Goal: Task Accomplishment & Management: Manage account settings

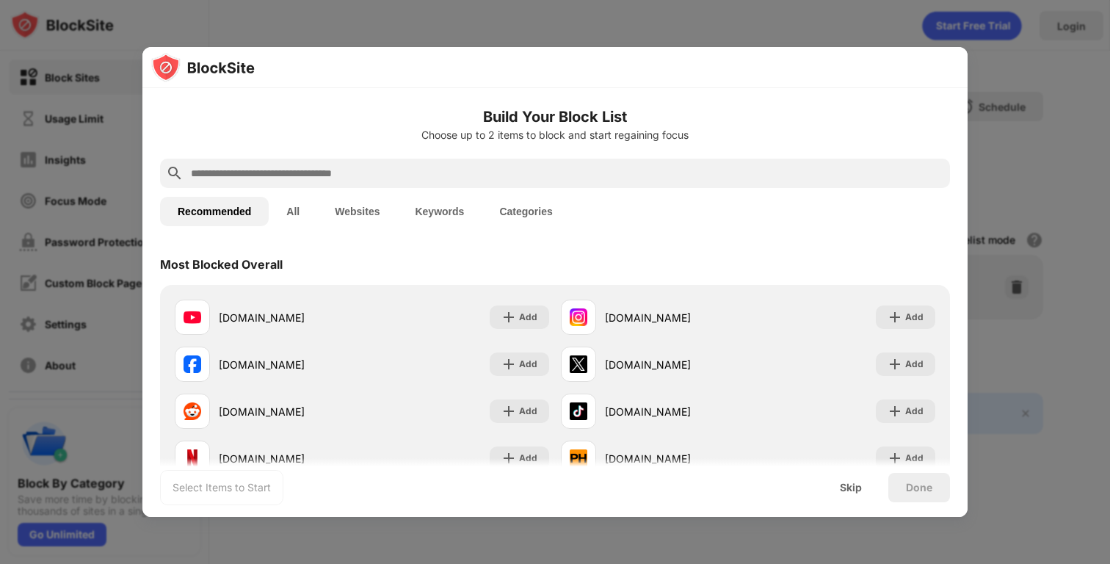
click at [997, 195] on div at bounding box center [555, 282] width 1110 height 564
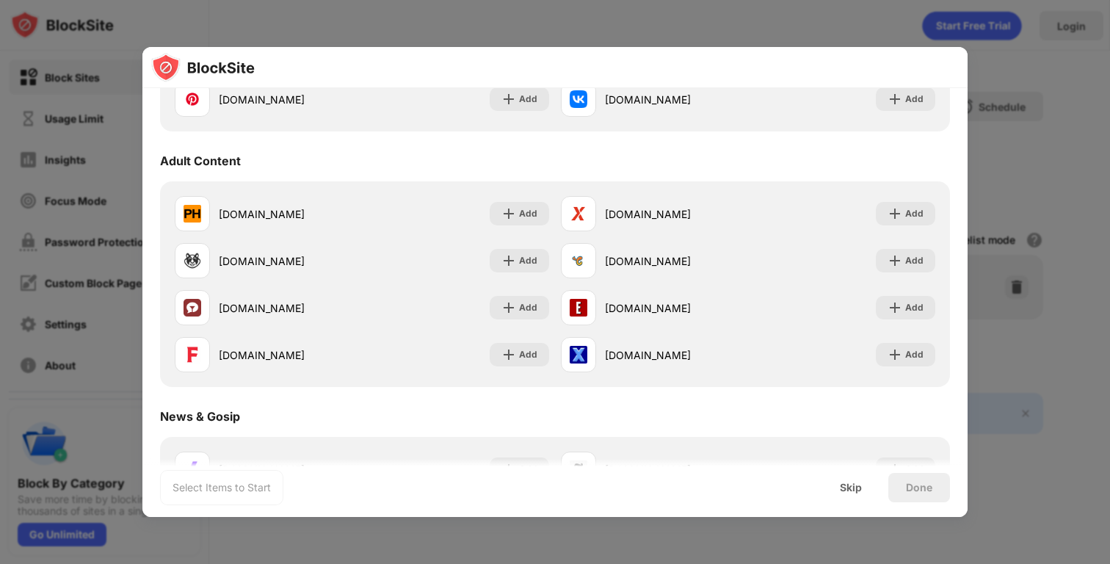
scroll to position [624, 0]
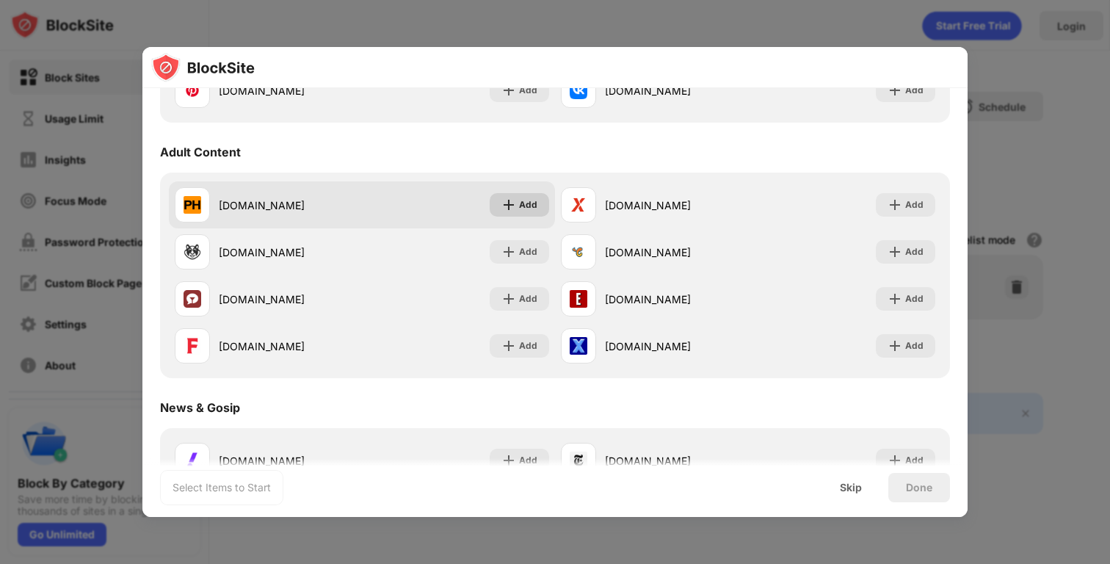
click at [523, 206] on div "Add" at bounding box center [528, 205] width 18 height 15
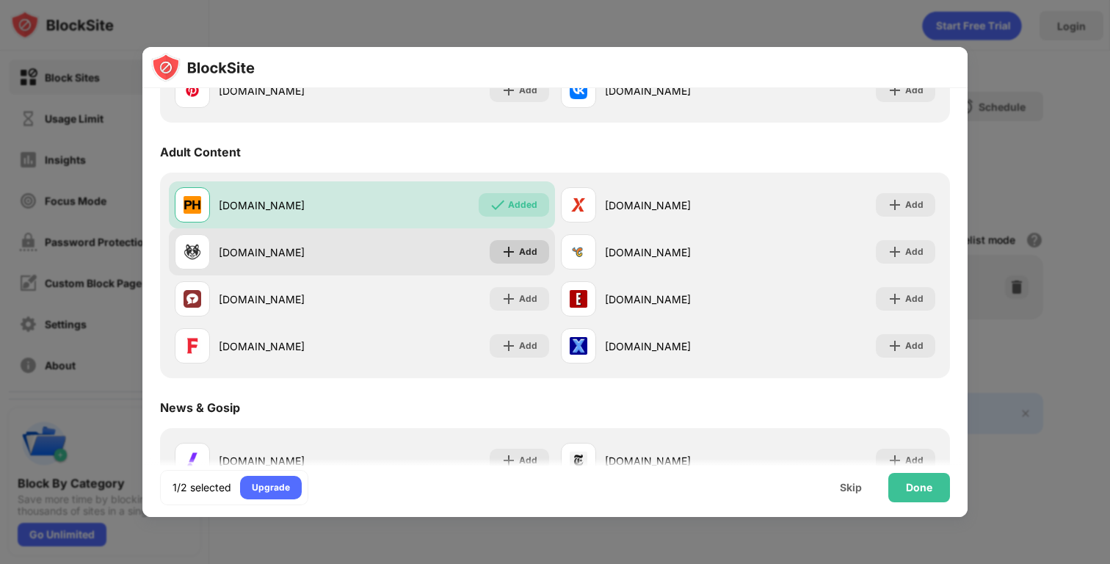
click at [524, 248] on div "Add" at bounding box center [528, 252] width 18 height 15
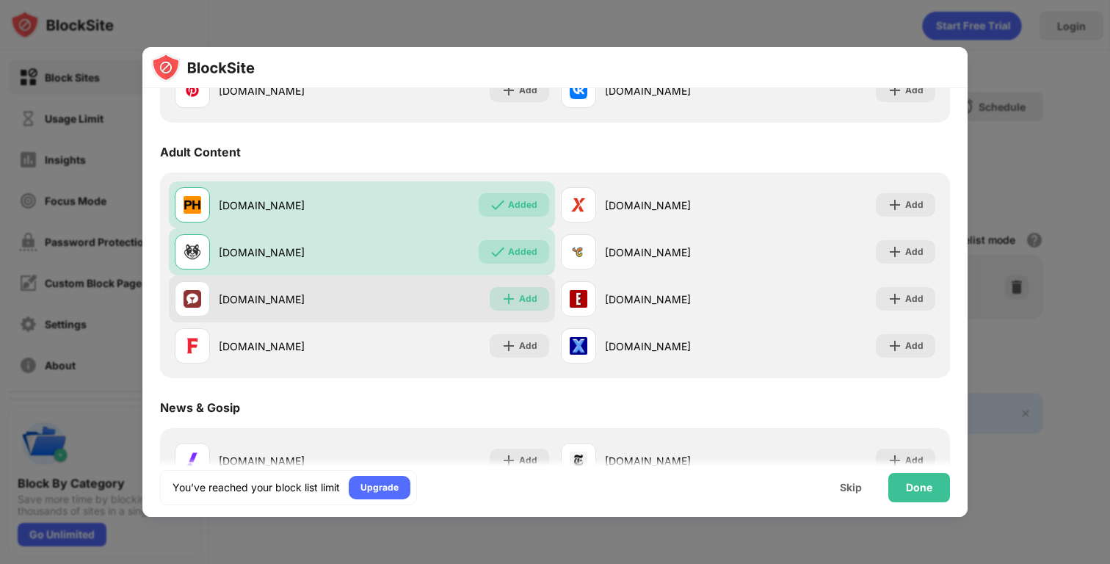
click at [517, 296] on div "Add" at bounding box center [519, 299] width 59 height 24
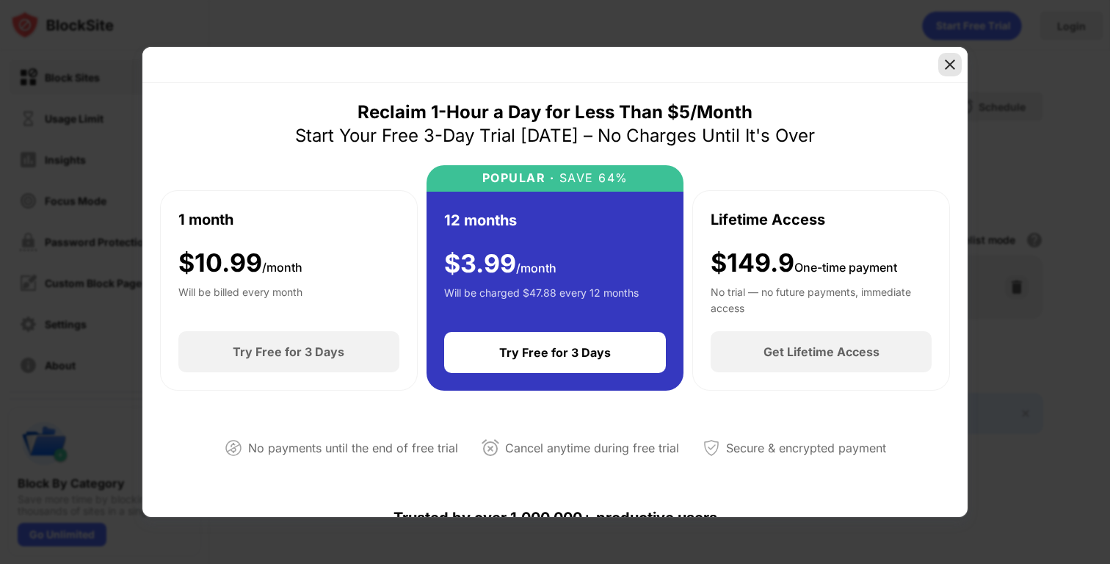
click at [950, 61] on img at bounding box center [950, 64] width 15 height 15
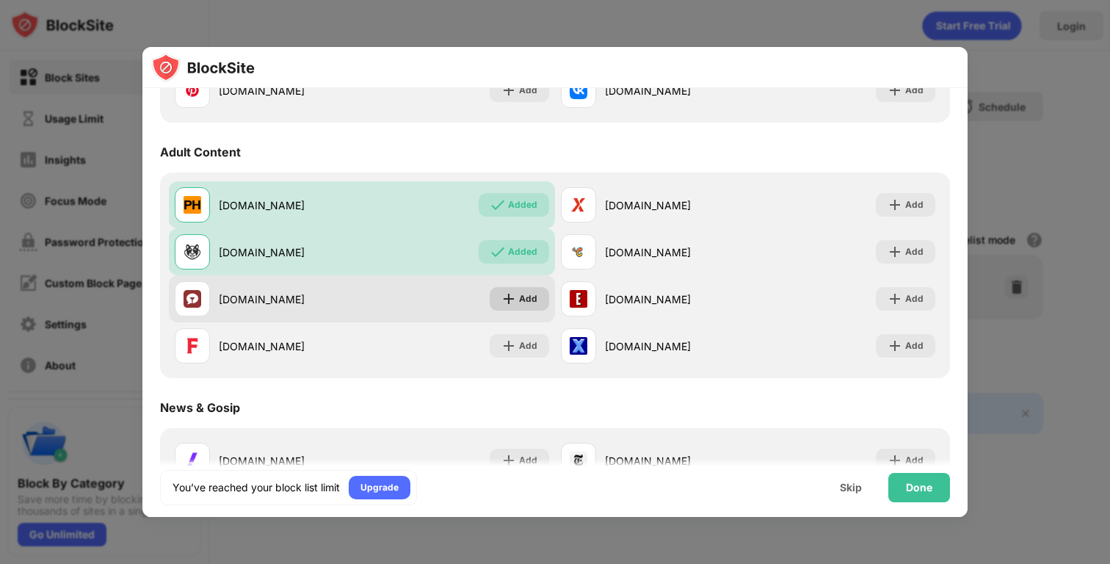
click at [508, 300] on img at bounding box center [509, 299] width 15 height 15
click at [519, 300] on div "Add" at bounding box center [519, 299] width 59 height 24
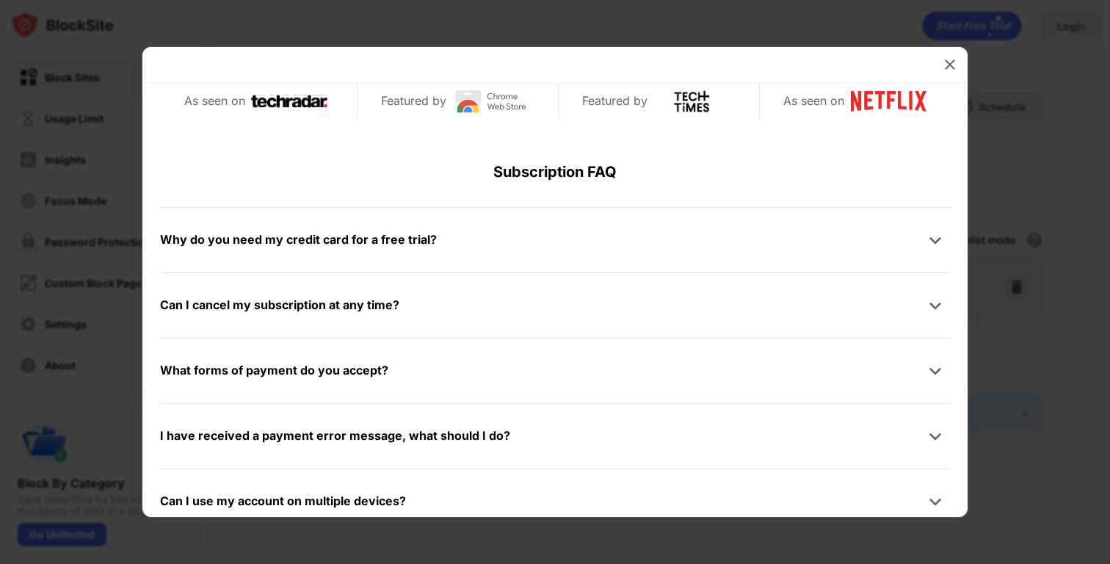
scroll to position [699, 0]
